Goal: Check status: Check status

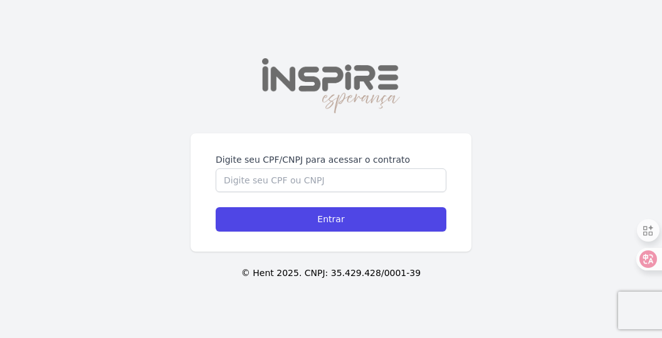
click at [288, 130] on div "Digite seu CPF/CNPJ para acessar o contrato Entrar © Hent 2025. CNPJ: 35.429.42…" at bounding box center [331, 169] width 662 height 338
drag, startPoint x: 286, startPoint y: 205, endPoint x: 282, endPoint y: 194, distance: 11.5
click at [283, 199] on form "Digite seu CPF/CNPJ para acessar o contrato Entrar" at bounding box center [331, 193] width 231 height 78
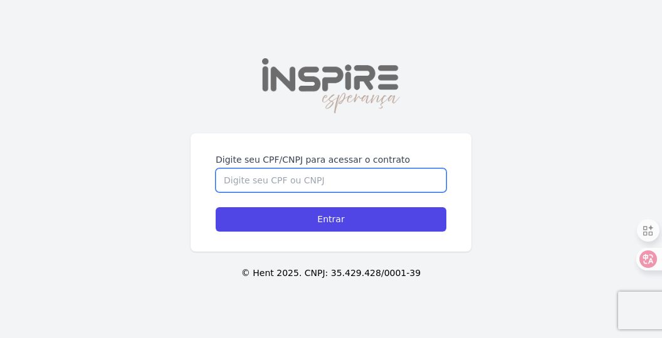
click at [281, 186] on input "Digite seu CPF/CNPJ para acessar o contrato" at bounding box center [331, 181] width 231 height 24
click at [279, 186] on input "Digite seu CPF/CNPJ para acessar o contrato" at bounding box center [331, 181] width 231 height 24
type input "49880029852"
click at [216, 207] on input "Entrar" at bounding box center [331, 219] width 231 height 24
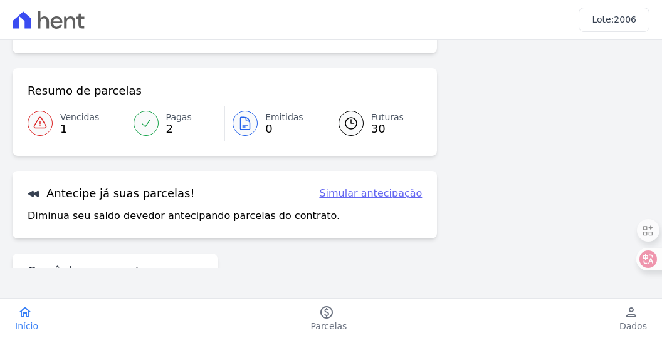
scroll to position [195, 0]
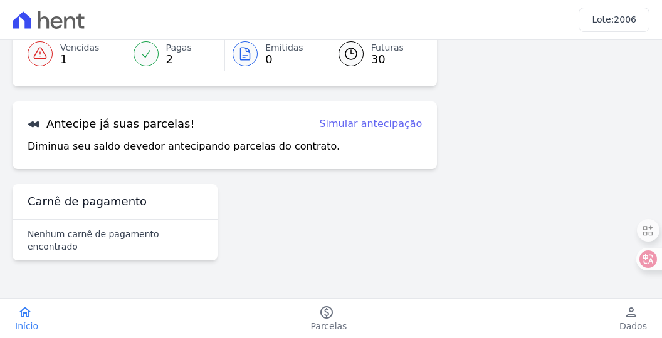
click at [46, 55] on icon at bounding box center [40, 53] width 15 height 15
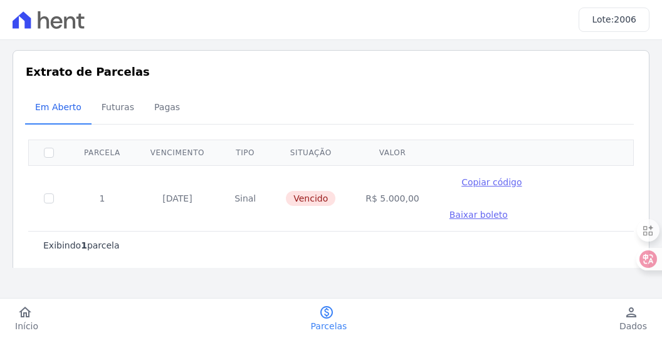
drag, startPoint x: 550, startPoint y: 228, endPoint x: 232, endPoint y: 226, distance: 317.8
click at [544, 231] on div "Exibindo 1 parcela" at bounding box center [330, 245] width 605 height 28
click at [9, 323] on link "home Início" at bounding box center [26, 319] width 53 height 28
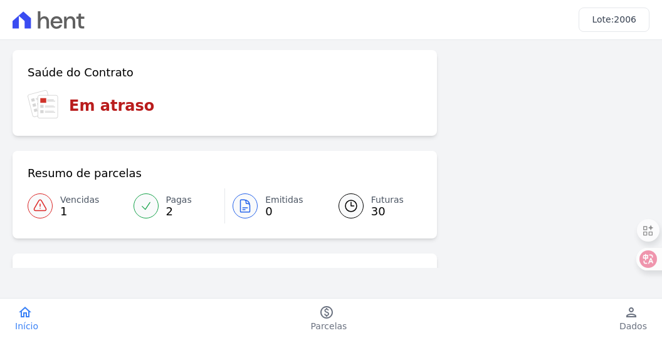
click at [158, 200] on link "Pagas 2" at bounding box center [175, 206] width 99 height 35
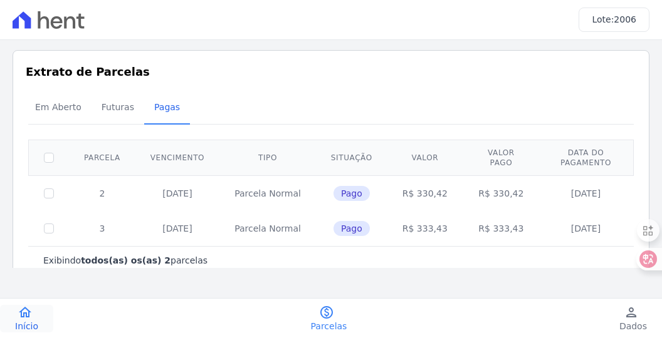
click at [22, 320] on span "Início" at bounding box center [26, 326] width 23 height 13
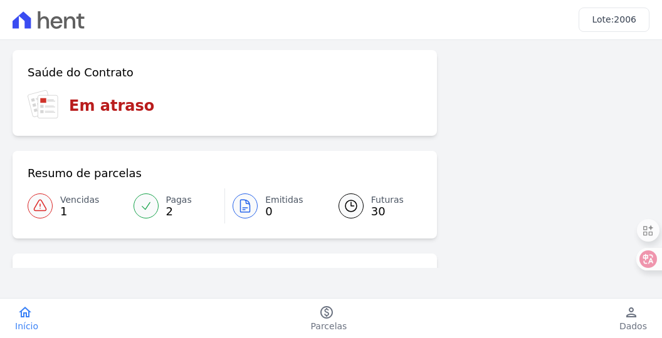
click at [60, 22] on icon at bounding box center [57, 22] width 12 height 13
click at [33, 322] on span "Início" at bounding box center [26, 326] width 23 height 13
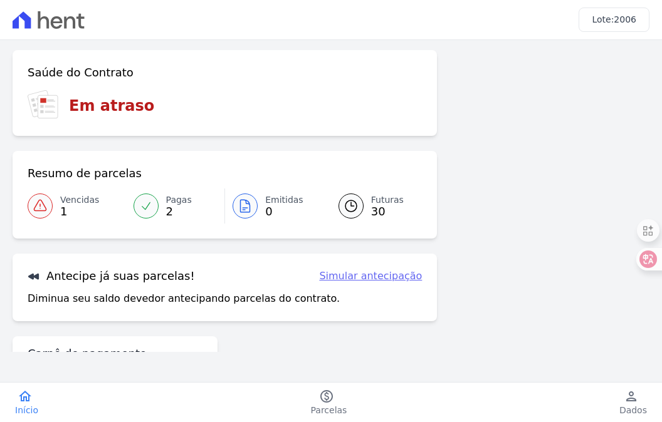
click at [9, 21] on div "Lote: 2006" at bounding box center [331, 20] width 662 height 40
click at [604, 18] on div "Lote: 2006" at bounding box center [614, 20] width 71 height 24
click at [350, 214] on div at bounding box center [350, 206] width 25 height 25
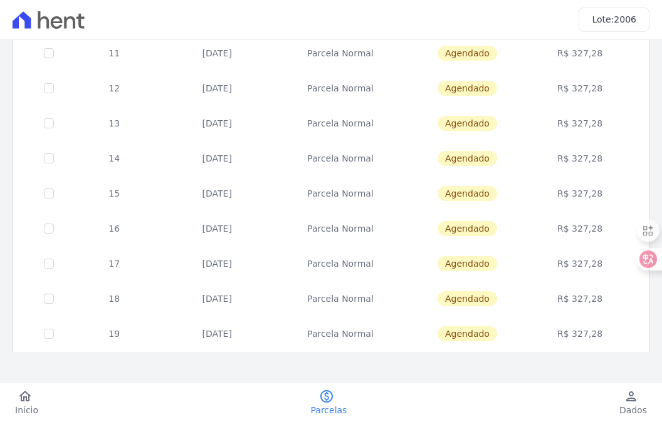
scroll to position [584, 0]
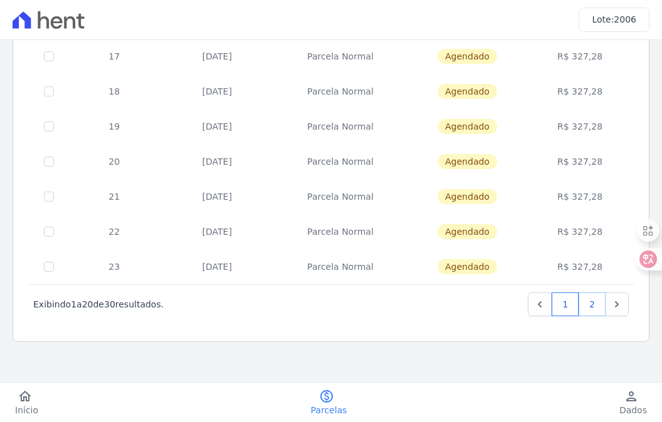
click at [589, 312] on link "2" at bounding box center [592, 305] width 27 height 24
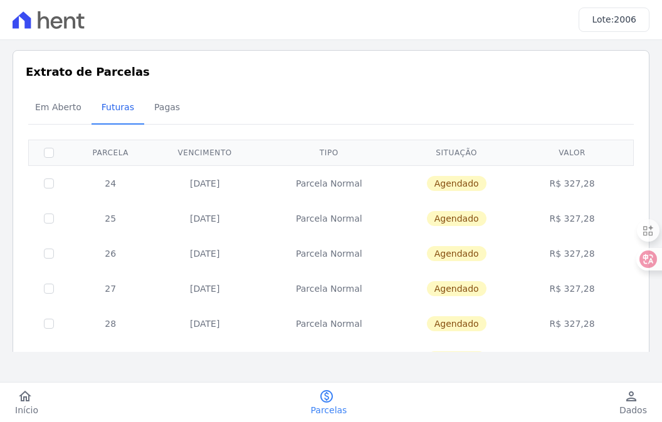
scroll to position [233, 0]
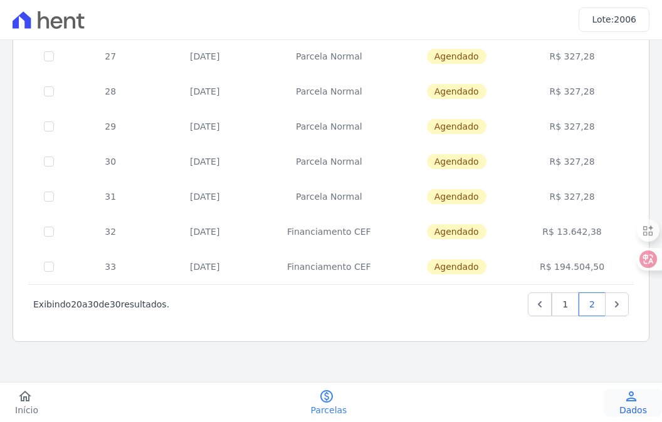
click at [618, 338] on link "person Dados" at bounding box center [633, 403] width 58 height 28
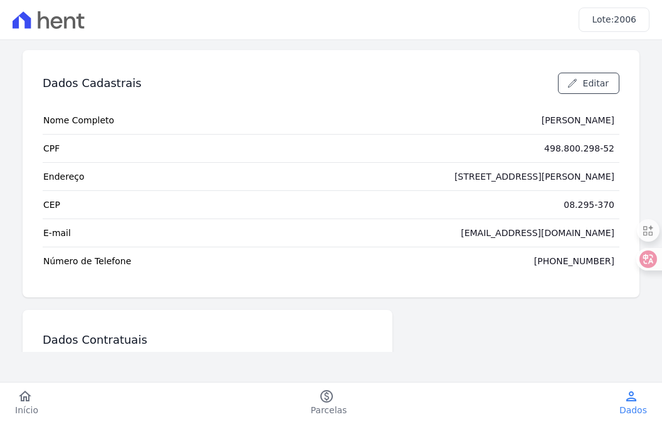
scroll to position [153, 0]
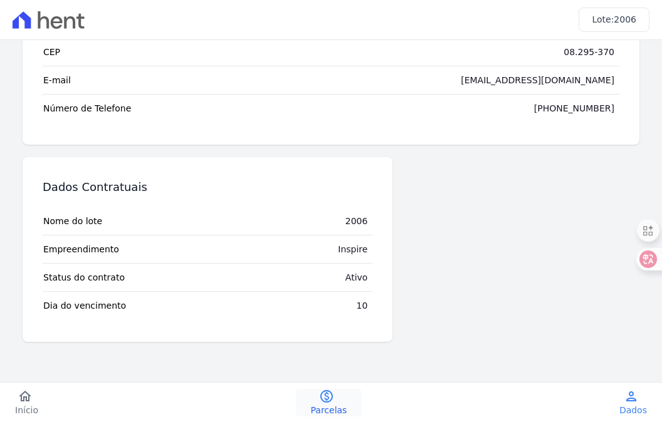
click at [314, 338] on link "paid Parcelas" at bounding box center [329, 403] width 66 height 28
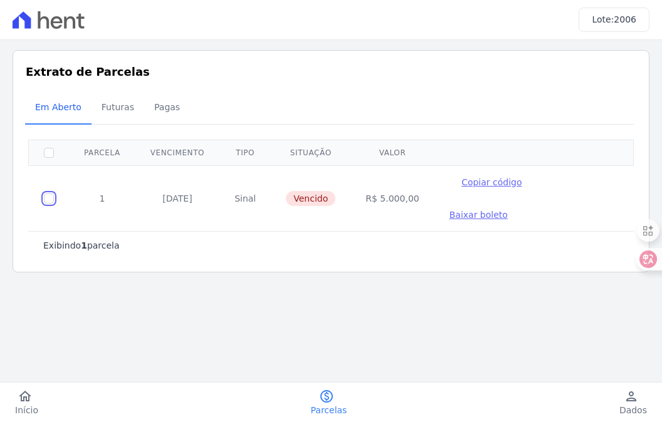
click at [53, 194] on input "checkbox" at bounding box center [49, 199] width 10 height 10
checkbox input "true"
click at [576, 239] on div "Exibindo 1 parcela" at bounding box center [330, 245] width 575 height 13
click at [209, 181] on td "[DATE]" at bounding box center [177, 198] width 84 height 66
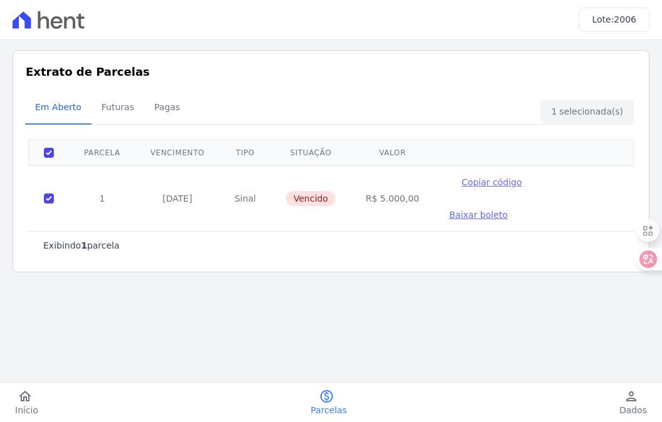
click at [141, 187] on td "[DATE]" at bounding box center [177, 198] width 84 height 66
